Goal: Information Seeking & Learning: Check status

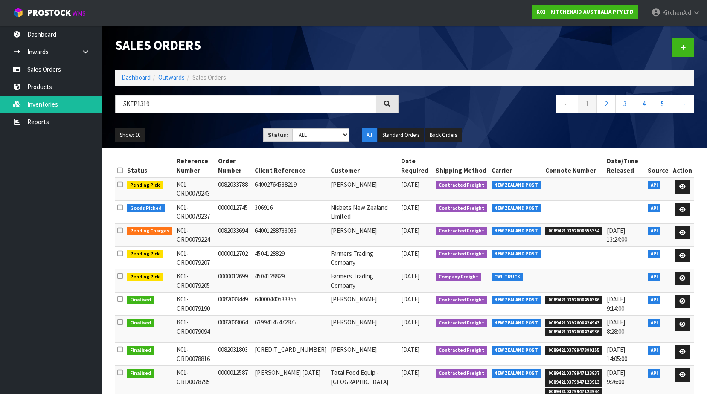
click at [34, 78] on link "Sales Orders" at bounding box center [51, 69] width 102 height 17
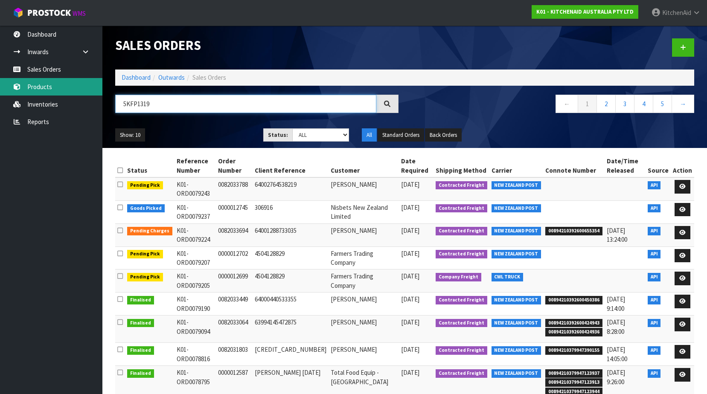
drag, startPoint x: 214, startPoint y: 104, endPoint x: 44, endPoint y: 87, distance: 171.0
click at [44, 87] on body "Toggle navigation ProStock WMS K01 - KITCHENAID AUSTRALIA PTY LTD [GEOGRAPHIC_D…" at bounding box center [353, 197] width 707 height 394
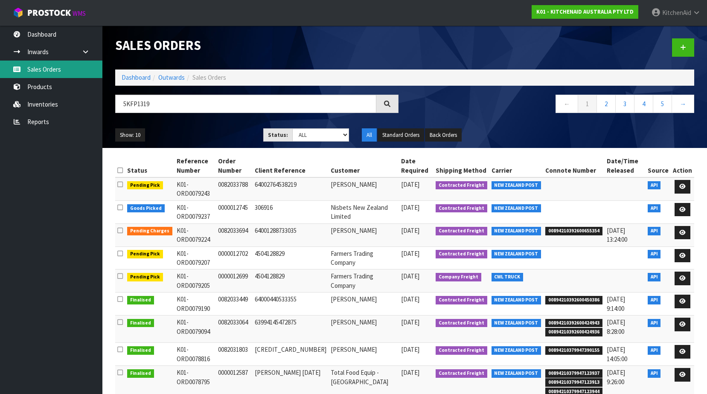
click at [44, 68] on link "Sales Orders" at bounding box center [51, 69] width 102 height 17
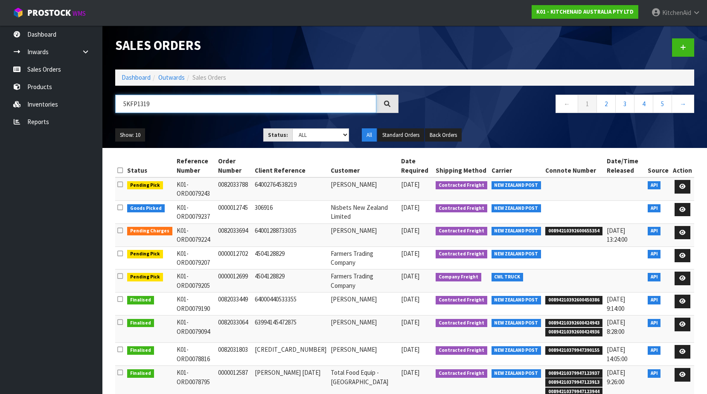
click at [163, 107] on input "5KFP1319" at bounding box center [245, 104] width 261 height 18
paste input "[PERSON_NAME]"
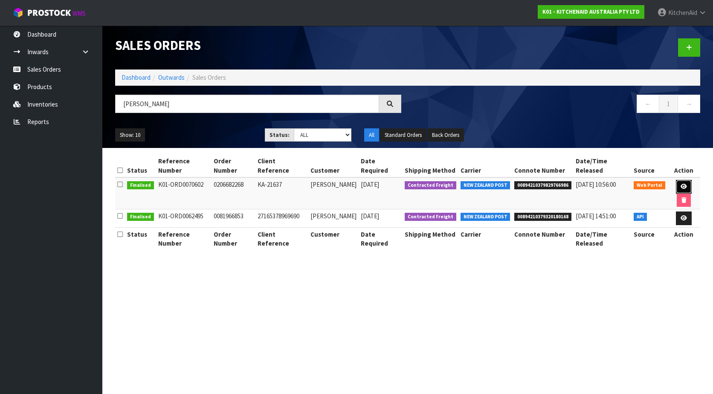
click at [682, 183] on link at bounding box center [684, 187] width 16 height 14
click at [684, 220] on icon at bounding box center [684, 218] width 6 height 6
click at [687, 220] on link at bounding box center [684, 219] width 16 height 14
click at [686, 220] on icon at bounding box center [684, 218] width 6 height 6
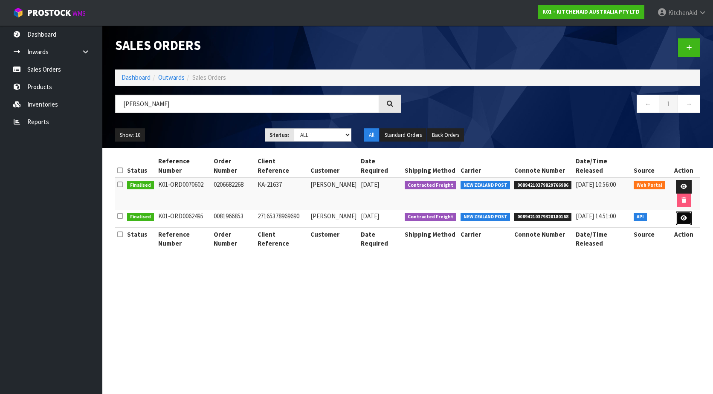
click at [686, 220] on icon at bounding box center [684, 218] width 6 height 6
click at [297, 212] on td "27165378969690" at bounding box center [282, 218] width 53 height 18
click at [287, 215] on td "27165378969690" at bounding box center [282, 218] width 53 height 18
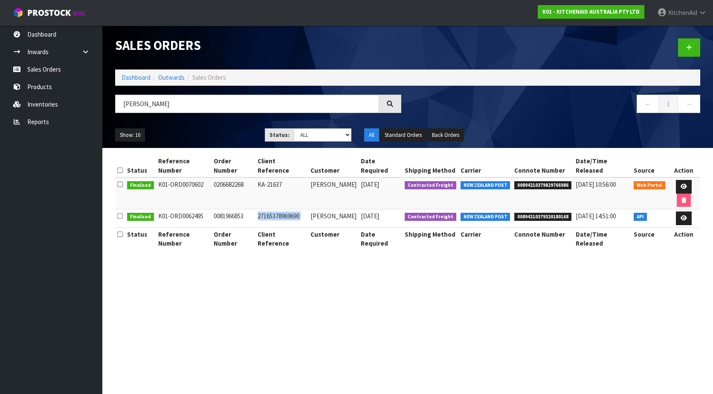
click at [287, 215] on td "27165378969690" at bounding box center [282, 218] width 53 height 18
drag, startPoint x: 287, startPoint y: 215, endPoint x: 379, endPoint y: 227, distance: 92.9
click at [379, 227] on td "[DATE]" at bounding box center [381, 218] width 44 height 18
click at [506, 279] on section "Sales Orders Dashboard Outwards Sales Orders [PERSON_NAME] ← 1 → Show: 10 5 10 …" at bounding box center [356, 197] width 713 height 394
click at [681, 218] on icon at bounding box center [684, 218] width 6 height 6
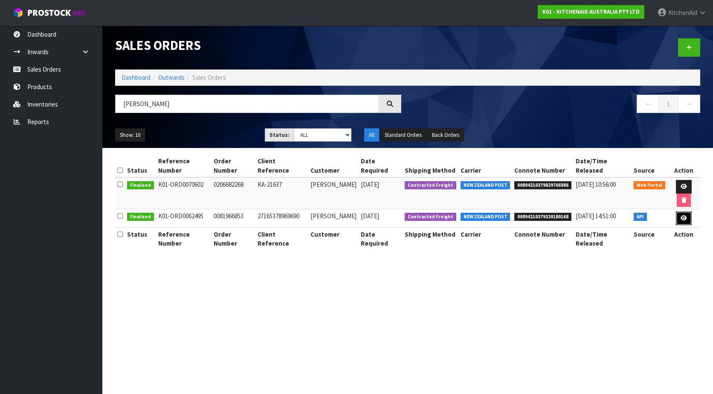
click at [681, 218] on icon at bounding box center [684, 218] width 6 height 6
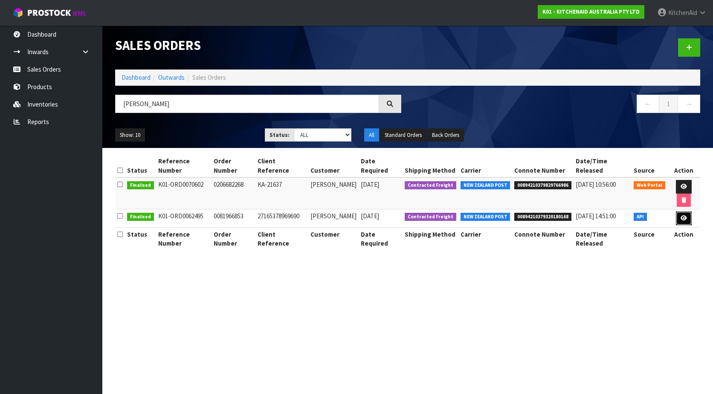
click at [681, 218] on icon at bounding box center [684, 218] width 6 height 6
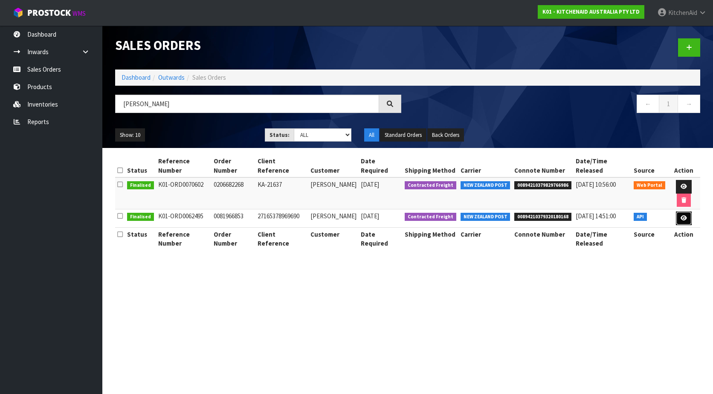
click at [681, 218] on icon at bounding box center [684, 218] width 6 height 6
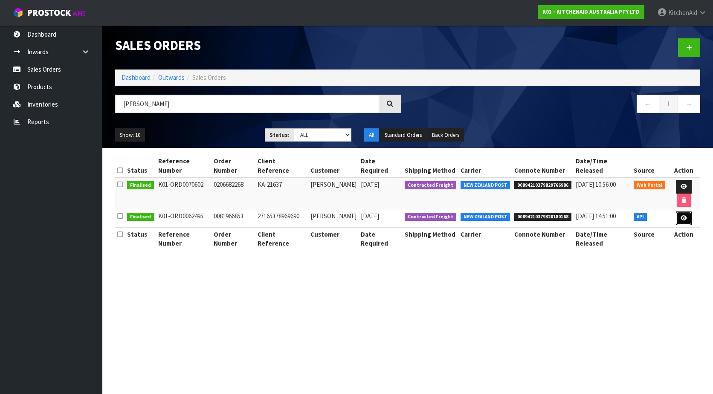
click at [681, 218] on icon at bounding box center [684, 218] width 6 height 6
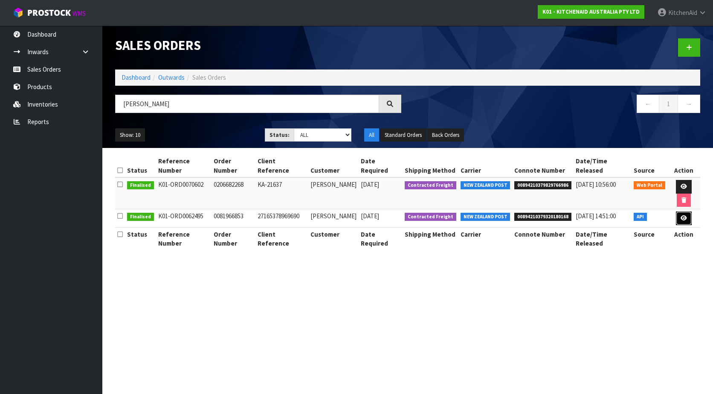
click at [683, 221] on icon at bounding box center [684, 218] width 6 height 6
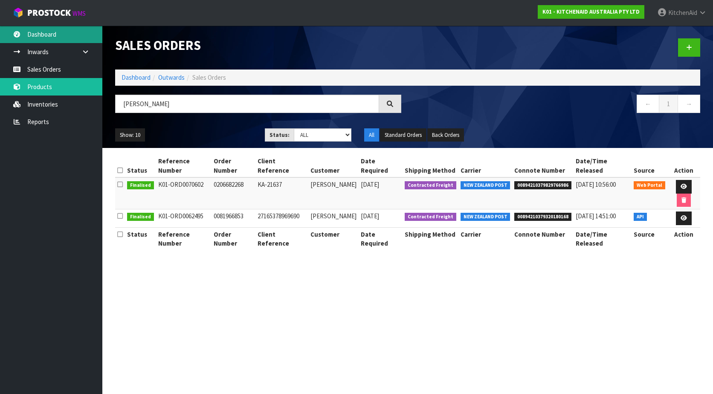
click at [38, 35] on link "Dashboard" at bounding box center [51, 34] width 102 height 17
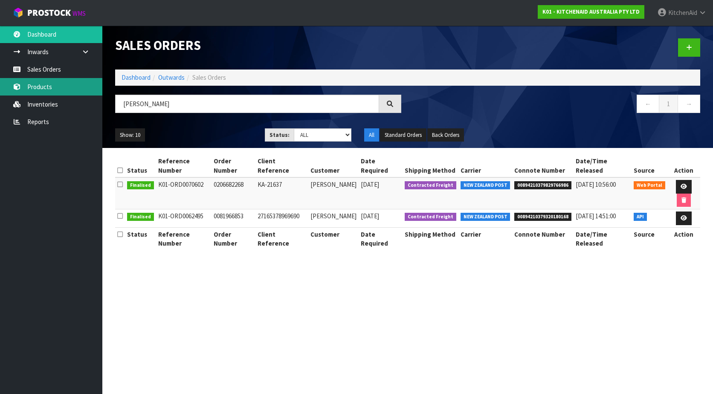
click at [41, 85] on link "Products" at bounding box center [51, 86] width 102 height 17
click at [35, 88] on link "Products" at bounding box center [51, 86] width 102 height 17
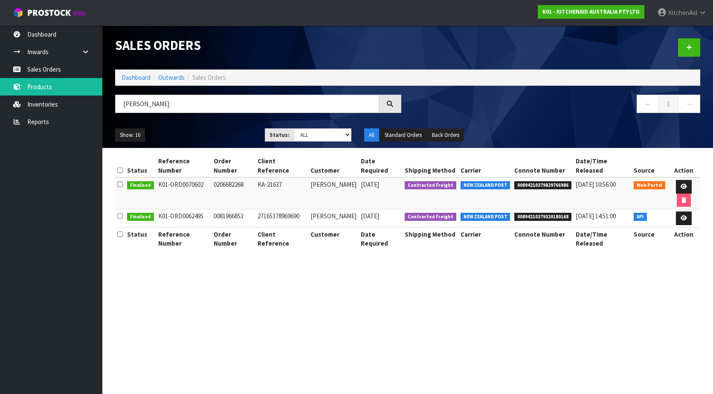
click at [212, 248] on th "Order Number" at bounding box center [234, 238] width 44 height 23
click at [287, 276] on section "Sales Orders Dashboard Outwards Sales Orders [PERSON_NAME] ← 1 → Show: 10 5 10 …" at bounding box center [356, 197] width 713 height 394
click at [424, 312] on section "Sales Orders Dashboard Outwards Sales Orders [PERSON_NAME] ← 1 → Show: 10 5 10 …" at bounding box center [356, 197] width 713 height 394
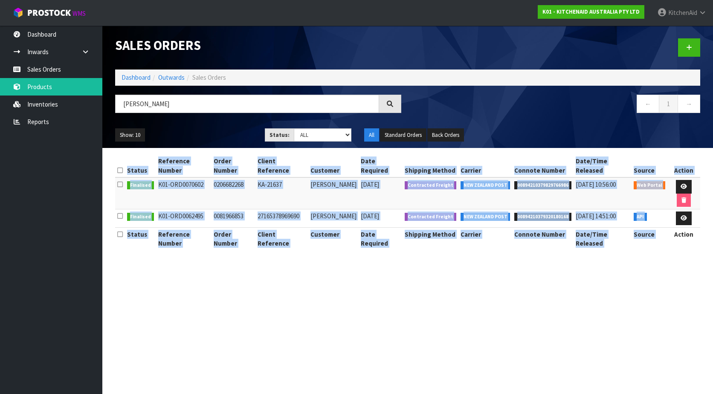
click at [426, 313] on section "Sales Orders Dashboard Outwards Sales Orders [PERSON_NAME] ← 1 → Show: 10 5 10 …" at bounding box center [356, 197] width 713 height 394
click at [424, 314] on section "Sales Orders Dashboard Outwards Sales Orders [PERSON_NAME] ← 1 → Show: 10 5 10 …" at bounding box center [356, 197] width 713 height 394
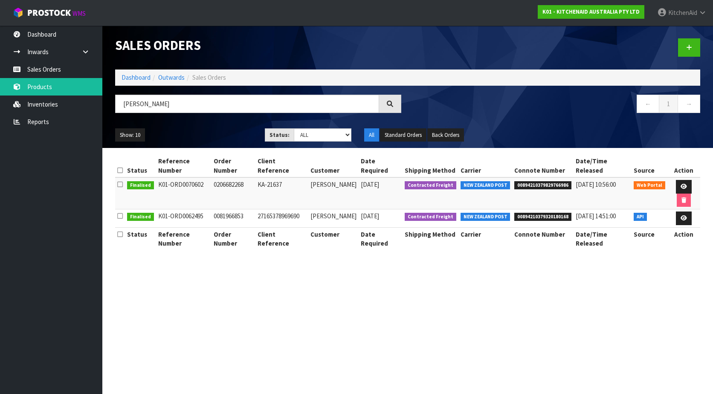
click at [424, 314] on section "Sales Orders Dashboard Outwards Sales Orders [PERSON_NAME] ← 1 → Show: 10 5 10 …" at bounding box center [356, 197] width 713 height 394
click at [571, 285] on section "Sales Orders Dashboard Outwards Sales Orders [PERSON_NAME] ← 1 → Show: 10 5 10 …" at bounding box center [356, 197] width 713 height 394
click at [681, 212] on link at bounding box center [684, 219] width 16 height 14
click at [683, 219] on icon at bounding box center [684, 218] width 6 height 6
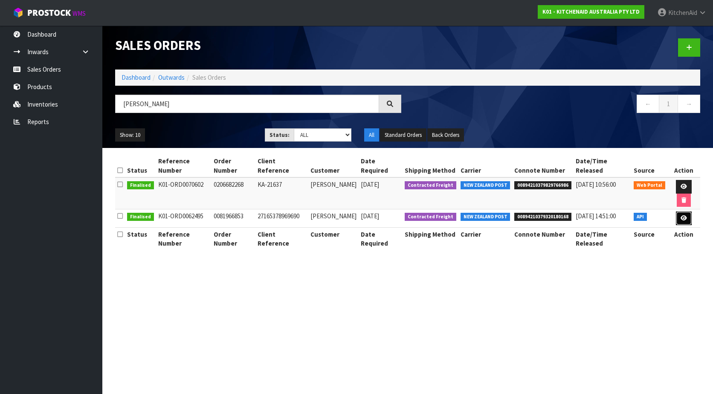
click at [683, 219] on icon at bounding box center [684, 218] width 6 height 6
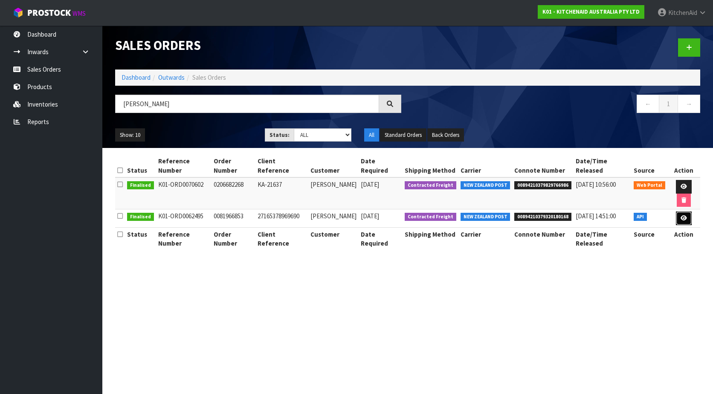
click at [683, 219] on icon at bounding box center [684, 218] width 6 height 6
click at [44, 83] on link "Products" at bounding box center [51, 86] width 102 height 17
click at [38, 63] on link "Sales Orders" at bounding box center [51, 69] width 102 height 17
drag, startPoint x: 194, startPoint y: 106, endPoint x: 108, endPoint y: 97, distance: 85.8
click at [108, 97] on header "Sales Orders Dashboard Outwards Sales Orders [PERSON_NAME] ← 1 → Show: 10 5 10 …" at bounding box center [407, 87] width 611 height 122
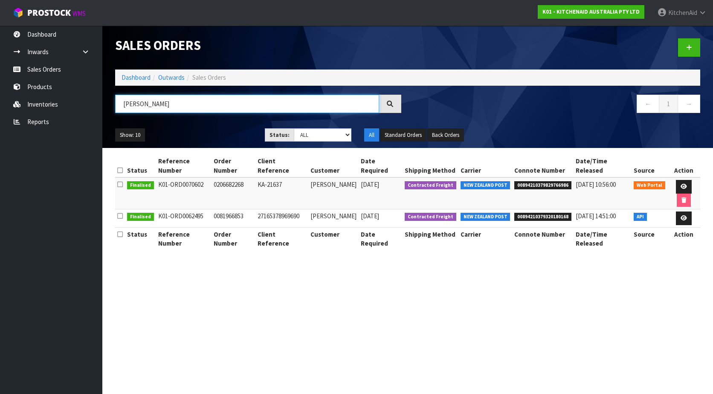
paste input "5KEK1701ABK"
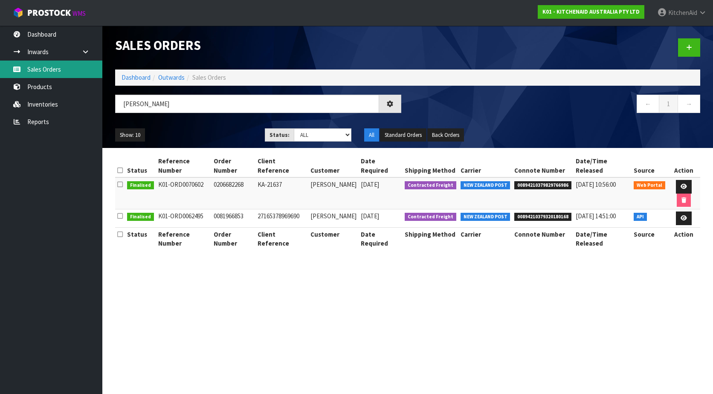
drag, startPoint x: 57, startPoint y: 70, endPoint x: 369, endPoint y: 81, distance: 312.5
click at [56, 69] on link "Sales Orders" at bounding box center [51, 69] width 102 height 17
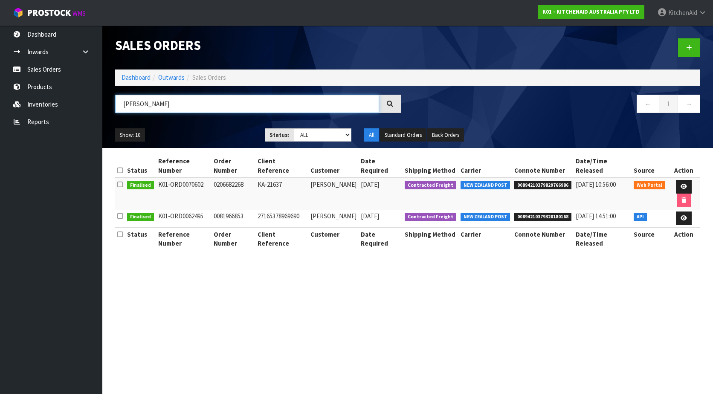
click at [169, 96] on input "[PERSON_NAME]" at bounding box center [247, 104] width 264 height 18
drag, startPoint x: 203, startPoint y: 104, endPoint x: 115, endPoint y: 100, distance: 87.6
click at [115, 100] on input "[PERSON_NAME]" at bounding box center [247, 104] width 264 height 18
paste input "[PERSON_NAME]"
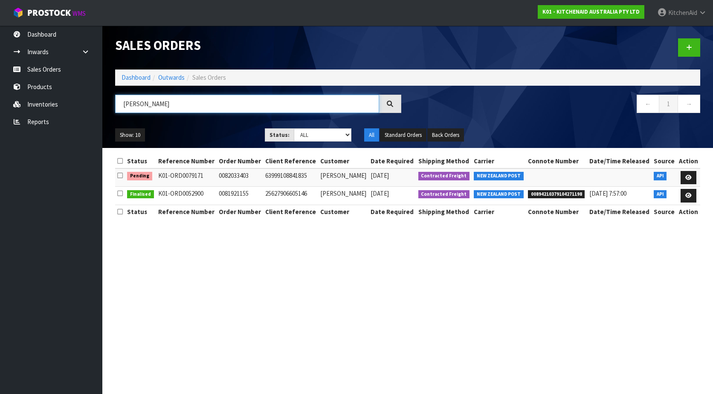
type input "[PERSON_NAME]"
click at [296, 178] on td "63999108841835" at bounding box center [290, 178] width 55 height 18
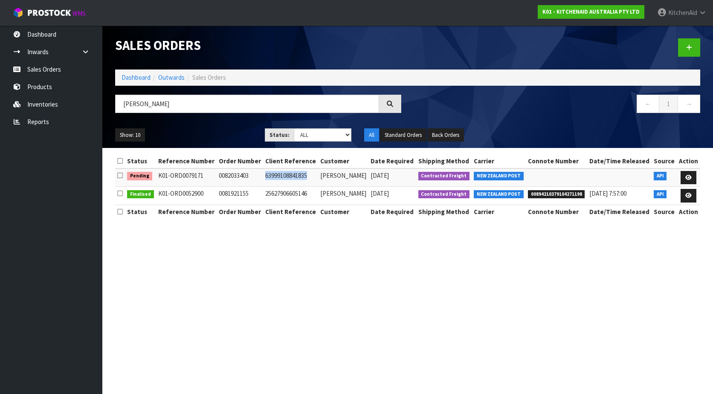
click at [296, 178] on td "63999108841835" at bounding box center [290, 178] width 55 height 18
copy td "63999108841835"
